Goal: Check status: Check status

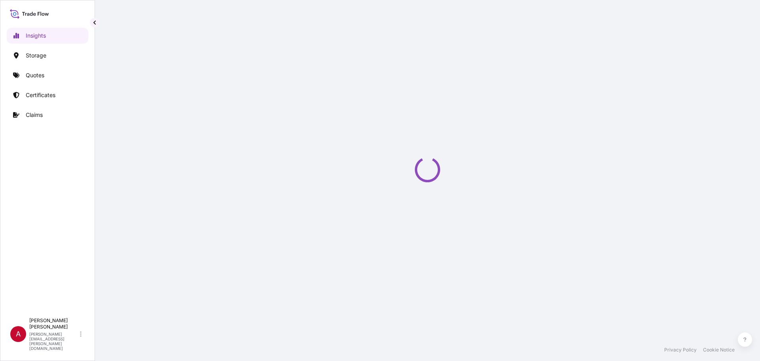
select select "2025"
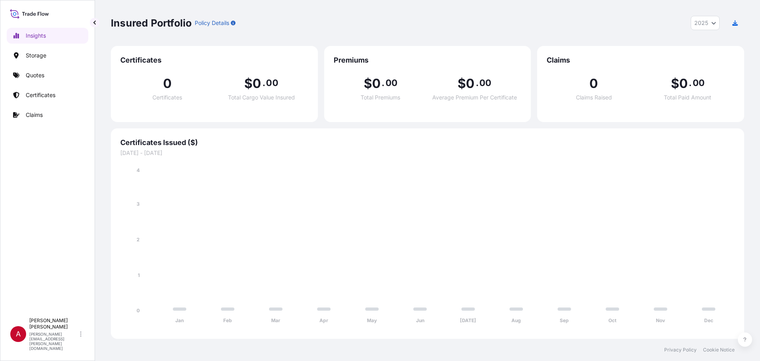
click at [44, 108] on link "Claims" at bounding box center [48, 115] width 82 height 16
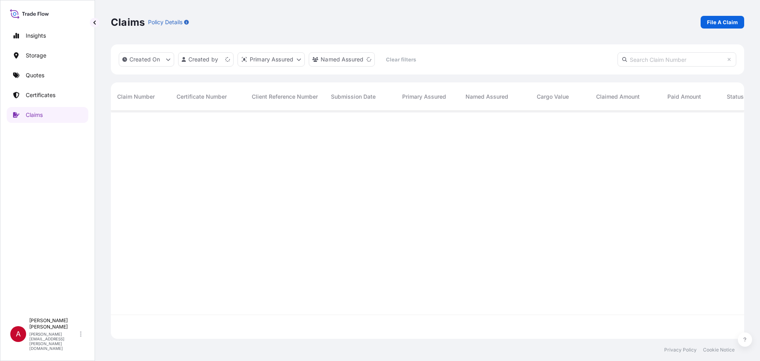
scroll to position [250, 628]
click at [672, 62] on input "text" at bounding box center [677, 59] width 119 height 14
paste input "CL31625-5"
type input "CL31625-5"
